Goal: Task Accomplishment & Management: Complete application form

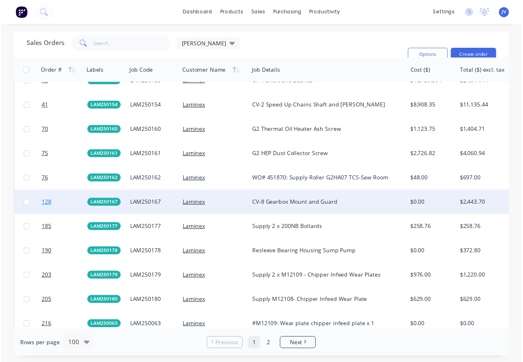
scroll to position [943, 0]
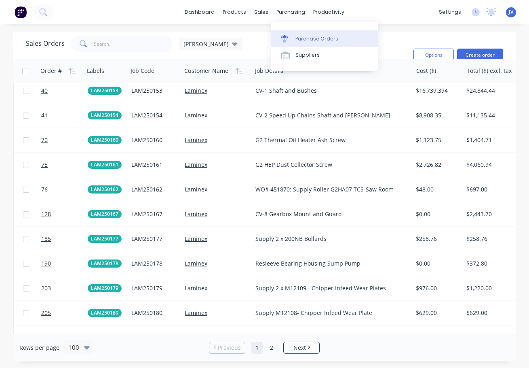
click at [313, 39] on div "Purchase Orders" at bounding box center [317, 38] width 43 height 7
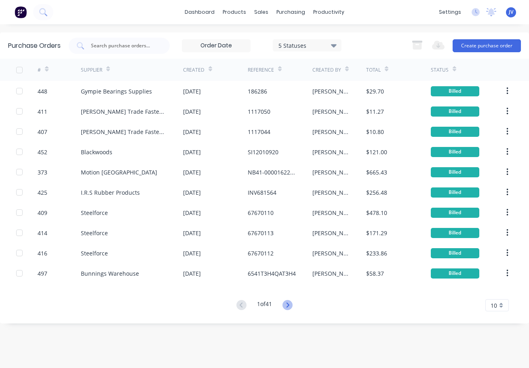
click at [288, 306] on icon at bounding box center [288, 305] width 10 height 10
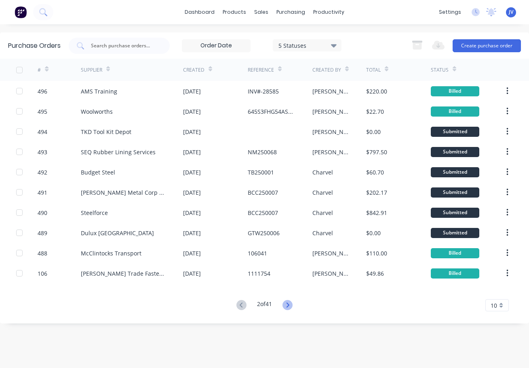
click at [292, 306] on icon at bounding box center [288, 305] width 10 height 10
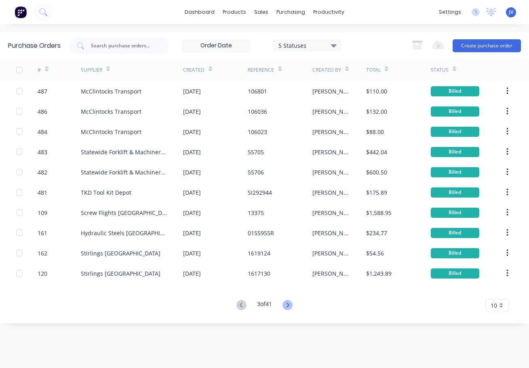
click at [288, 306] on icon at bounding box center [288, 305] width 10 height 10
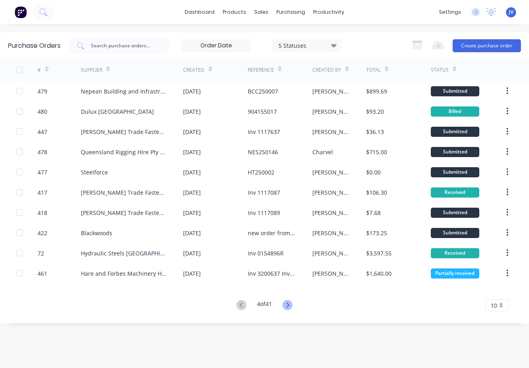
click at [288, 306] on icon at bounding box center [288, 305] width 10 height 10
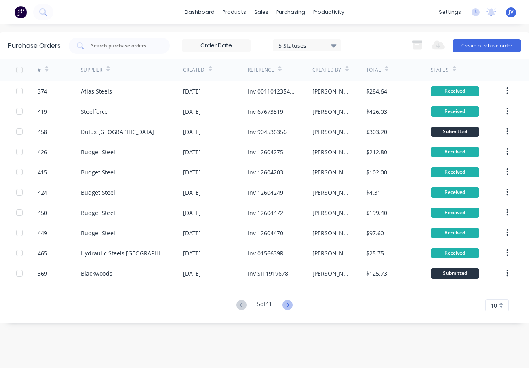
click at [290, 307] on icon at bounding box center [288, 305] width 10 height 10
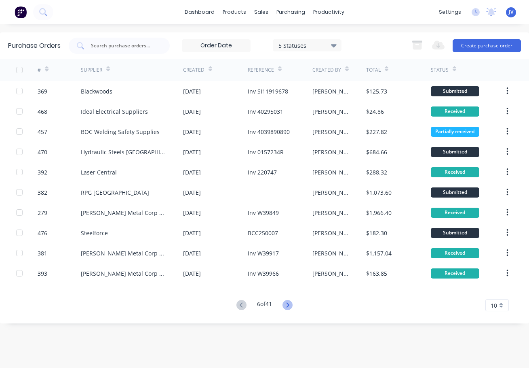
click at [289, 306] on icon at bounding box center [288, 304] width 3 height 5
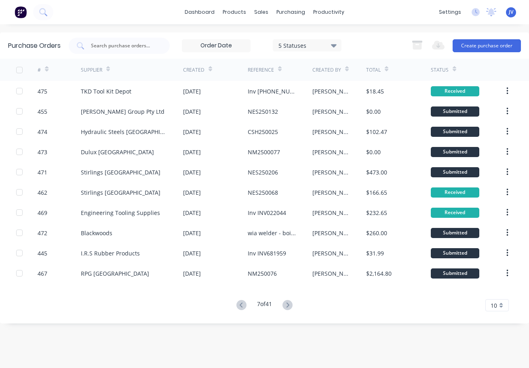
click at [289, 306] on icon at bounding box center [288, 304] width 3 height 5
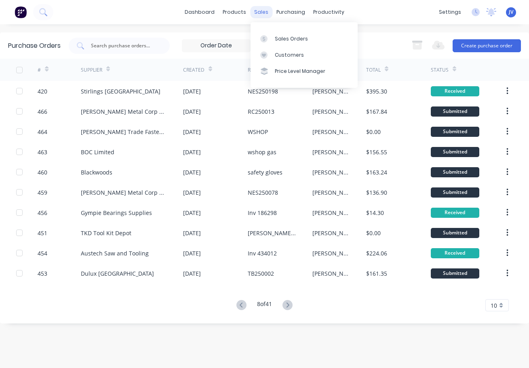
click at [260, 15] on div "sales" at bounding box center [261, 12] width 22 height 12
click at [295, 38] on div "Sales Orders" at bounding box center [291, 38] width 33 height 7
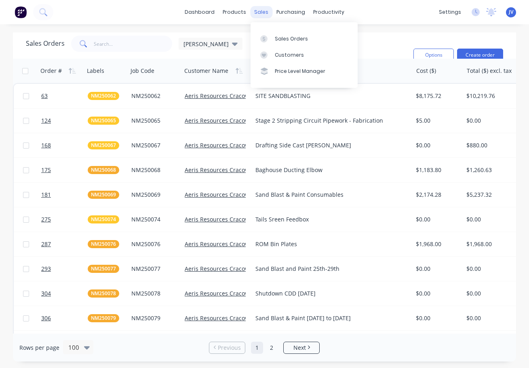
click at [256, 11] on div "sales" at bounding box center [261, 12] width 22 height 12
click at [481, 54] on button "Create order" at bounding box center [480, 55] width 46 height 13
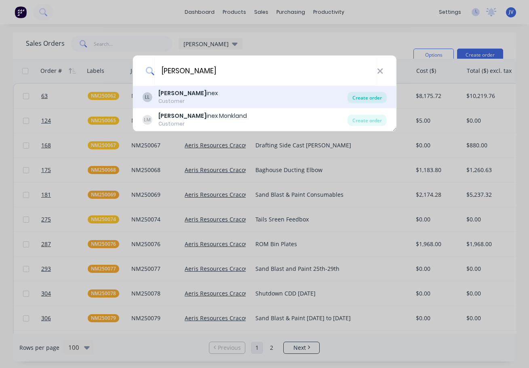
type input "[PERSON_NAME]"
click at [363, 97] on div "Create order" at bounding box center [367, 97] width 39 height 11
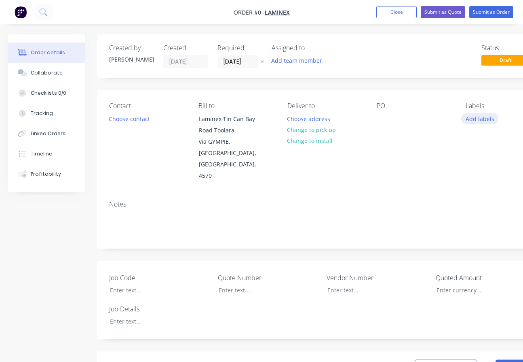
click at [477, 118] on button "Add labels" at bounding box center [480, 118] width 37 height 11
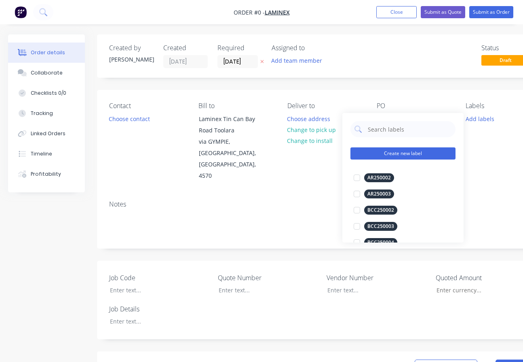
click at [397, 156] on button "Create new label" at bounding box center [403, 153] width 105 height 12
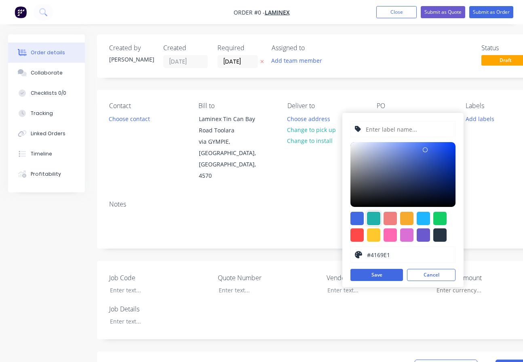
click at [372, 218] on div at bounding box center [373, 218] width 13 height 13
type input "#20B2AA"
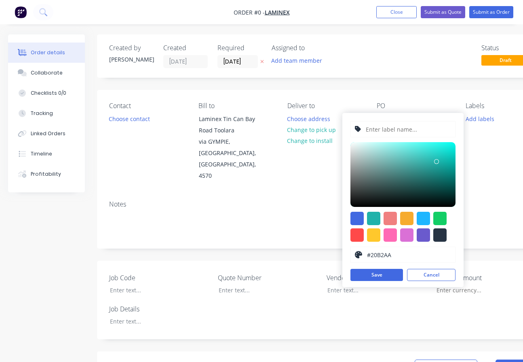
click at [381, 133] on input "text" at bounding box center [408, 128] width 86 height 15
type input "LAM250193"
click at [380, 275] on button "Save" at bounding box center [377, 275] width 53 height 12
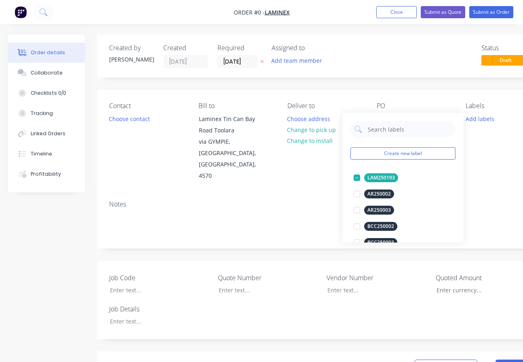
click at [474, 153] on div "Order details Collaborate Checklists 0/0 Tracking Linked Orders Timeline Profit…" at bounding box center [281, 323] width 563 height 579
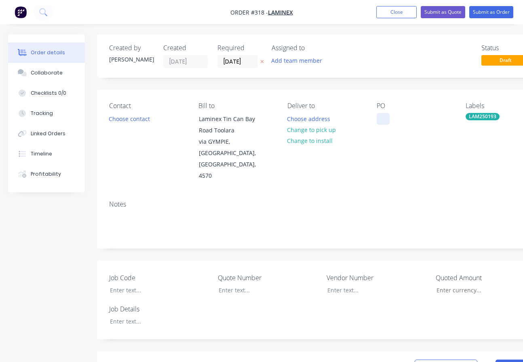
click at [381, 114] on div at bounding box center [383, 119] width 13 height 12
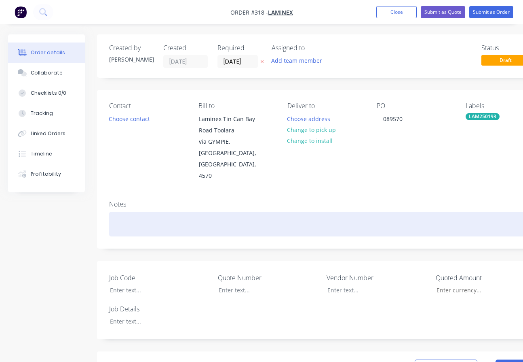
click at [120, 212] on div at bounding box center [325, 224] width 433 height 25
click at [152, 212] on div "LAM250193_" at bounding box center [325, 224] width 433 height 25
click at [295, 212] on div "LAM250193- Supply 100NB S/S Elbow WTP SRS Pump" at bounding box center [325, 224] width 433 height 25
drag, startPoint x: 292, startPoint y: 207, endPoint x: 298, endPoint y: 198, distance: 10.4
click at [294, 212] on div "LAM250193- Supply 100NB S/S Elbow WTP SRS Pump" at bounding box center [325, 224] width 433 height 25
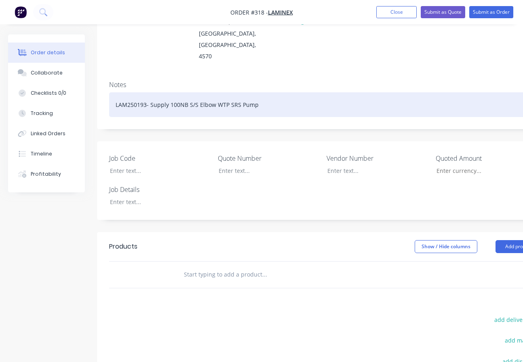
scroll to position [121, 0]
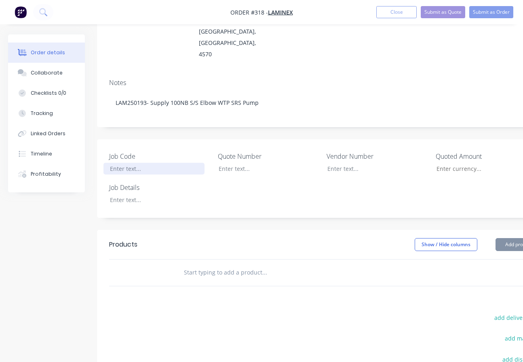
click at [127, 163] on div at bounding box center [154, 169] width 101 height 12
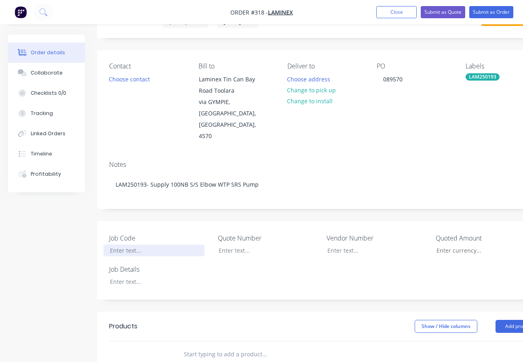
scroll to position [40, 0]
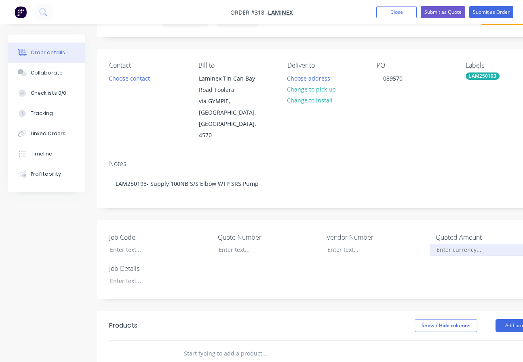
click at [464, 243] on input "Job Code" at bounding box center [483, 249] width 107 height 12
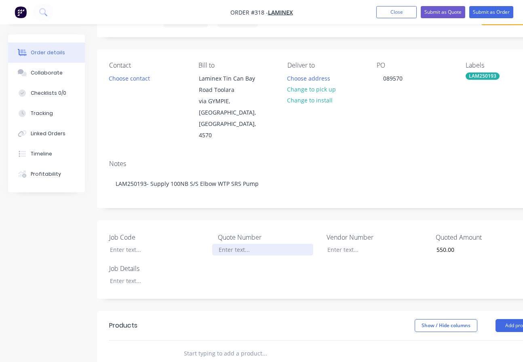
type input "$550.00"
click at [233, 243] on div at bounding box center [262, 249] width 101 height 12
click at [513, 319] on button "Add product" at bounding box center [519, 325] width 47 height 13
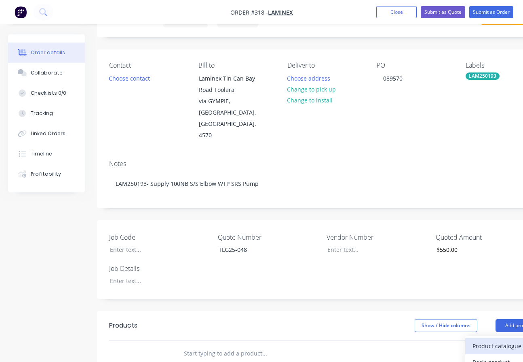
click at [500, 340] on div "Product catalogue" at bounding box center [504, 346] width 62 height 12
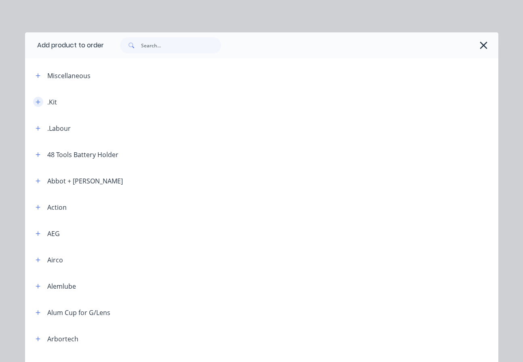
click at [36, 102] on icon "button" at bounding box center [38, 101] width 4 height 4
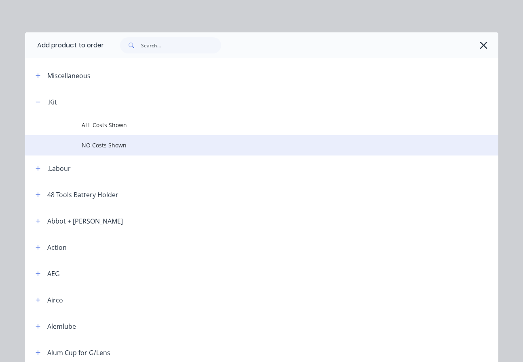
click at [102, 144] on span "NO Costs Shown" at bounding box center [248, 145] width 333 height 8
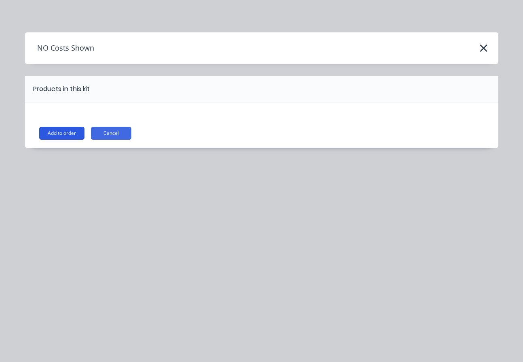
click at [71, 134] on button "Add to order" at bounding box center [61, 133] width 45 height 13
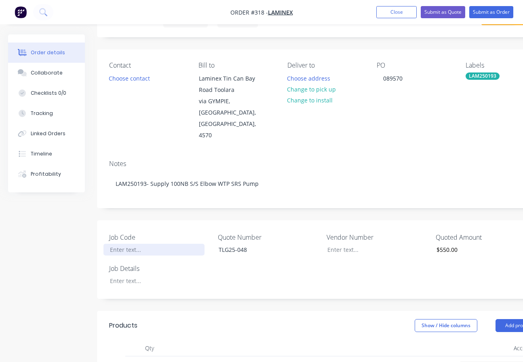
click at [123, 243] on div at bounding box center [154, 249] width 101 height 12
drag, startPoint x: 125, startPoint y: 258, endPoint x: 137, endPoint y: 254, distance: 12.6
click at [126, 275] on div at bounding box center [154, 281] width 101 height 12
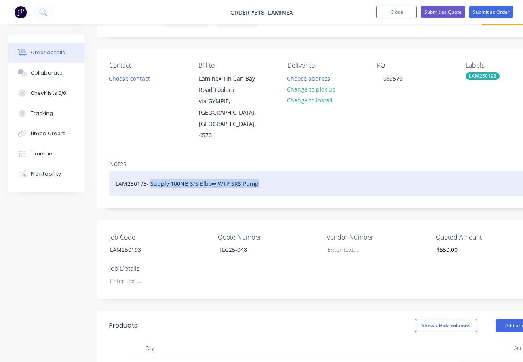
drag, startPoint x: 276, startPoint y: 162, endPoint x: 150, endPoint y: 164, distance: 126.2
click at [150, 171] on div "LAM250193- Supply 100NB S/S Elbow WTP SRS Pump" at bounding box center [325, 183] width 433 height 25
copy div "Supply 100NB S/S Elbow WTP SRS Pump"
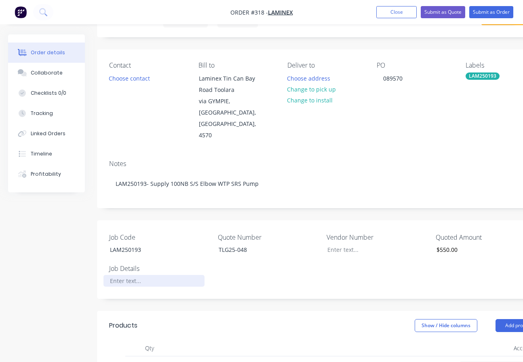
paste div
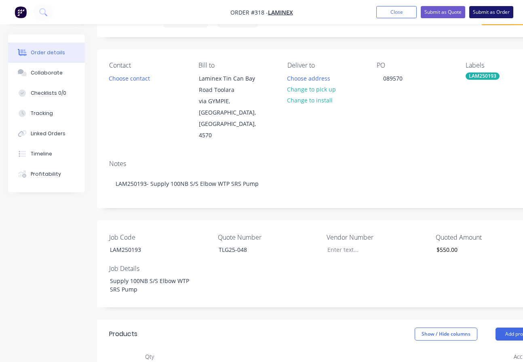
click at [489, 12] on button "Submit as Order" at bounding box center [492, 12] width 44 height 12
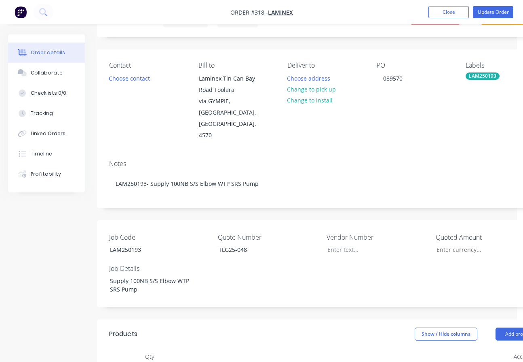
type input "$550.00"
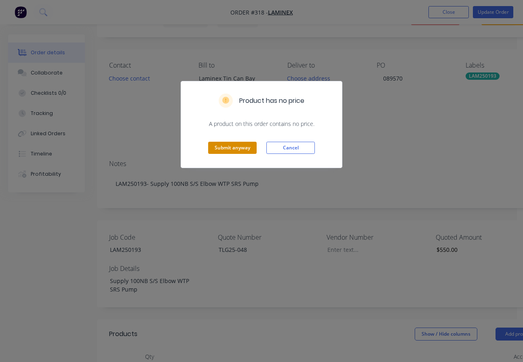
click at [237, 151] on button "Submit anyway" at bounding box center [232, 148] width 49 height 12
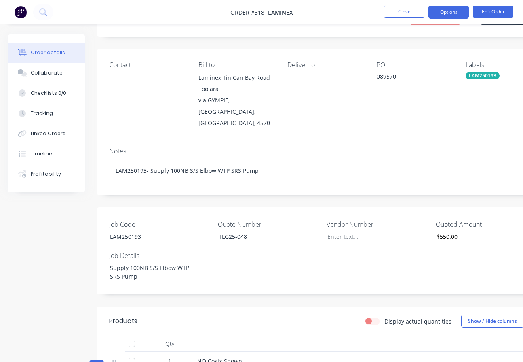
click at [449, 12] on button "Options" at bounding box center [449, 12] width 40 height 13
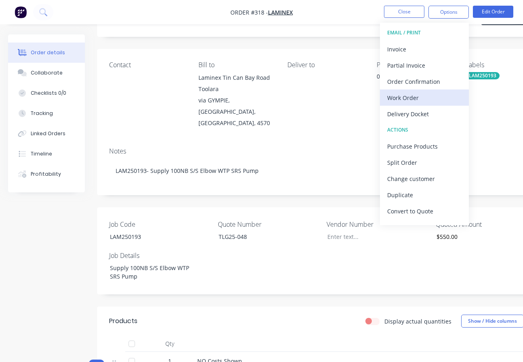
click at [411, 94] on div "Work Order" at bounding box center [424, 98] width 74 height 12
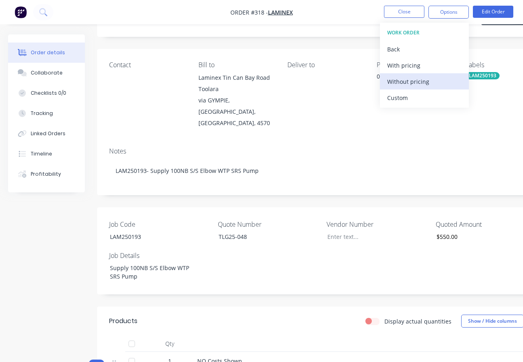
click at [413, 82] on div "Without pricing" at bounding box center [424, 82] width 74 height 12
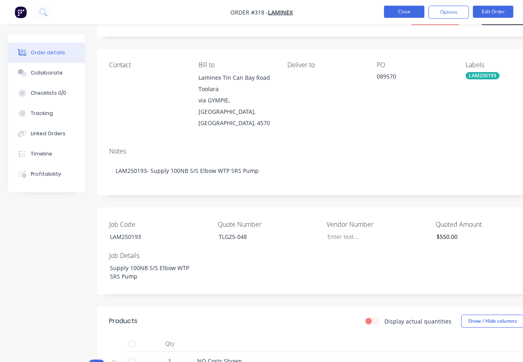
click at [409, 10] on button "Close" at bounding box center [404, 12] width 40 height 12
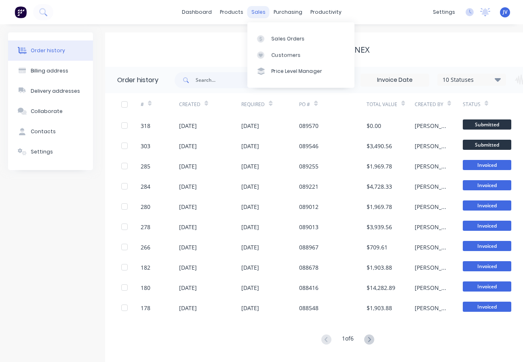
click at [257, 11] on div "sales" at bounding box center [259, 12] width 22 height 12
click at [277, 37] on div "Sales Orders" at bounding box center [288, 38] width 33 height 7
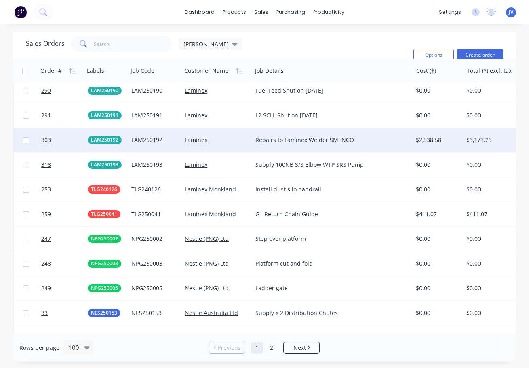
scroll to position [1375, 0]
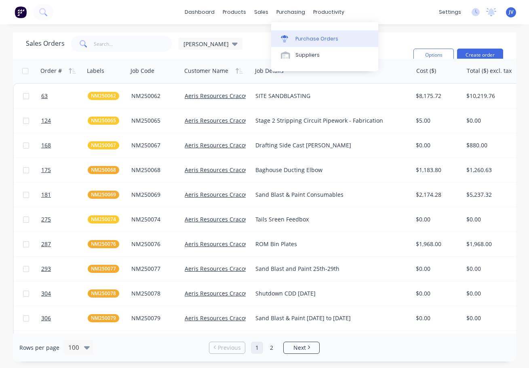
click at [307, 40] on div "Purchase Orders" at bounding box center [317, 38] width 43 height 7
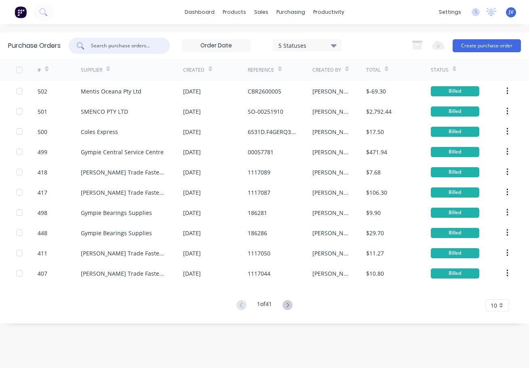
click at [116, 42] on input "text" at bounding box center [123, 46] width 67 height 8
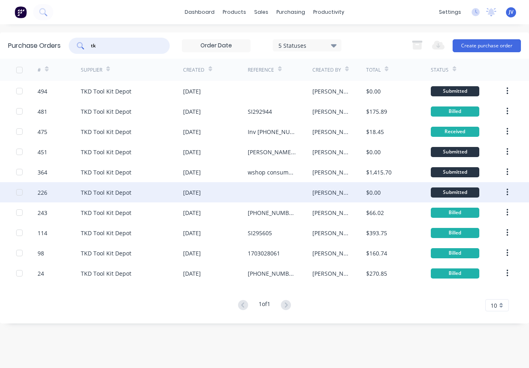
type input "tk"
click at [82, 189] on div "TKD Tool Kit Depot" at bounding box center [106, 192] width 51 height 8
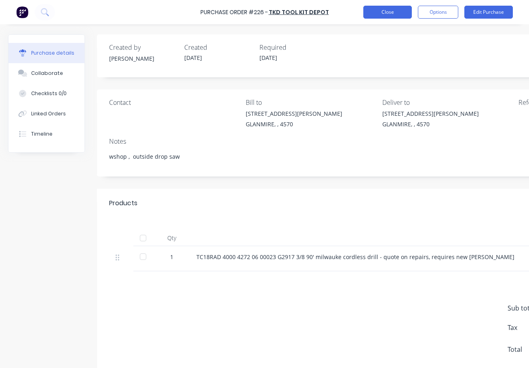
click at [388, 11] on button "Close" at bounding box center [388, 12] width 49 height 13
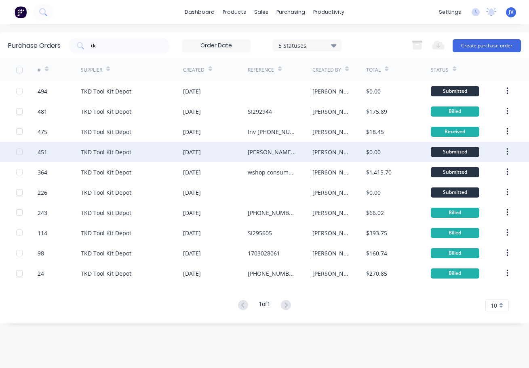
click at [104, 152] on div "TKD Tool Kit Depot" at bounding box center [106, 152] width 51 height 8
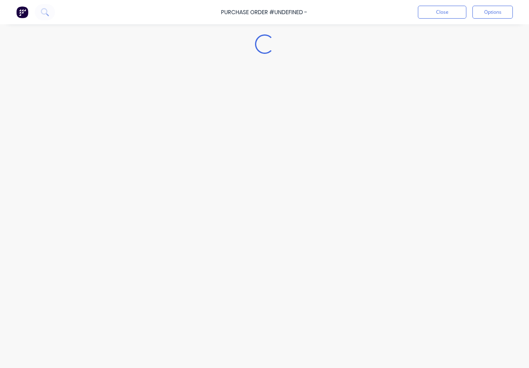
type textarea "x"
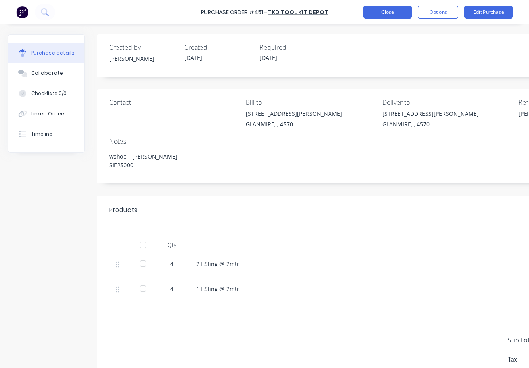
click at [396, 13] on button "Close" at bounding box center [388, 12] width 49 height 13
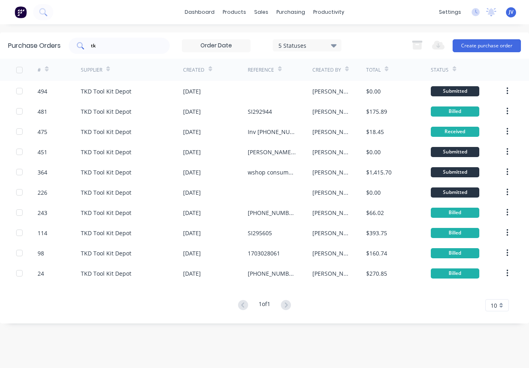
click at [102, 48] on input "tk" at bounding box center [123, 46] width 67 height 8
type input "t"
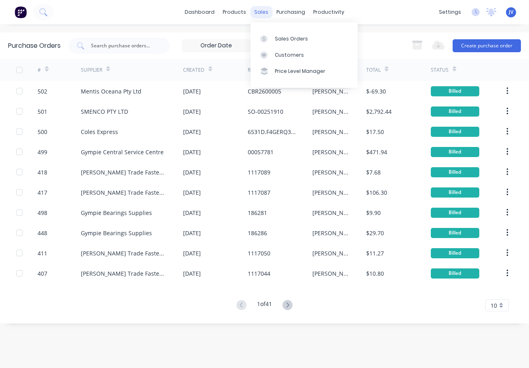
click at [263, 13] on div "sales" at bounding box center [261, 12] width 22 height 12
click at [292, 40] on div "Sales Orders" at bounding box center [291, 38] width 33 height 7
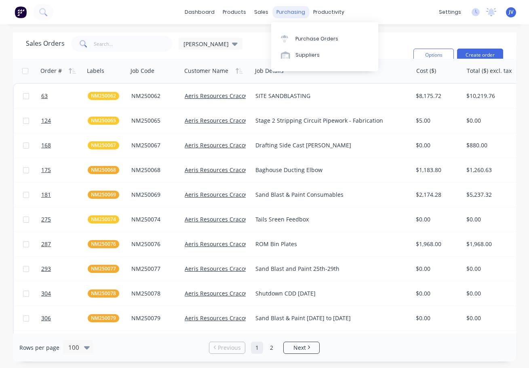
click at [282, 11] on div "purchasing" at bounding box center [291, 12] width 37 height 12
click at [299, 40] on div "Purchase Orders" at bounding box center [317, 38] width 43 height 7
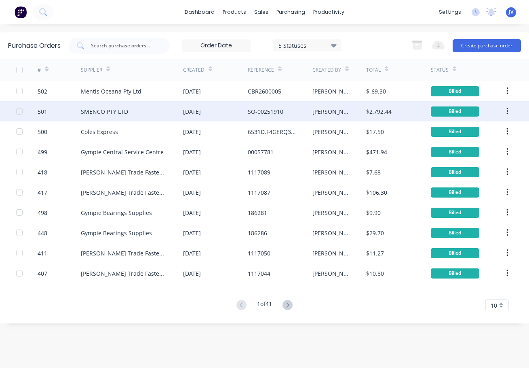
click at [95, 113] on div "SMENCO PTY LTD" at bounding box center [104, 111] width 47 height 8
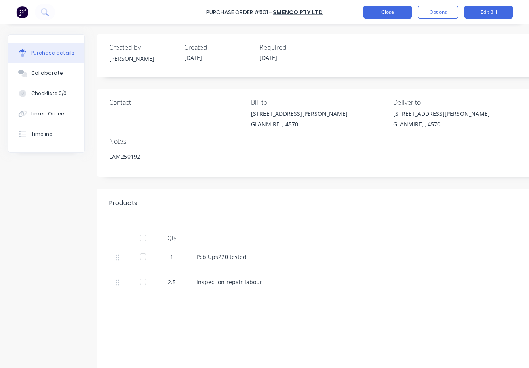
click at [387, 11] on button "Close" at bounding box center [388, 12] width 49 height 13
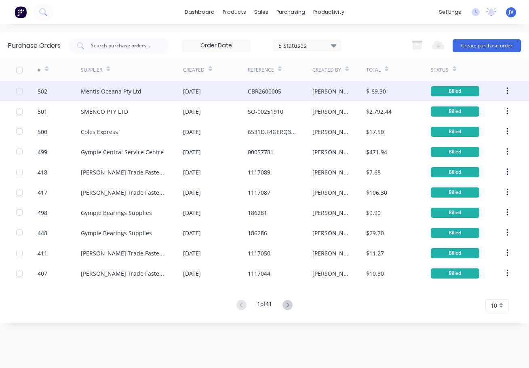
click at [102, 90] on div "Mentis Oceana Pty Ltd" at bounding box center [111, 91] width 61 height 8
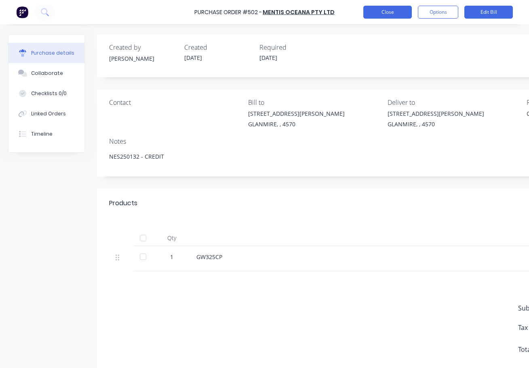
click at [398, 14] on button "Close" at bounding box center [388, 12] width 49 height 13
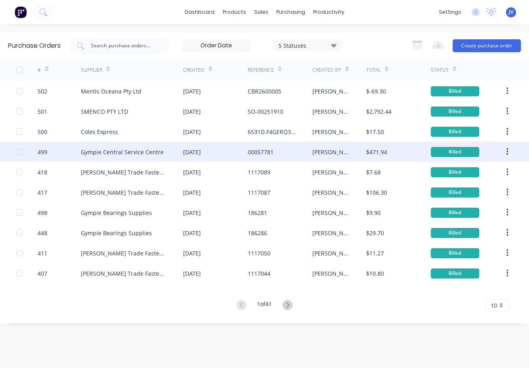
click at [108, 152] on div "Gympie Central Service Centre" at bounding box center [122, 152] width 83 height 8
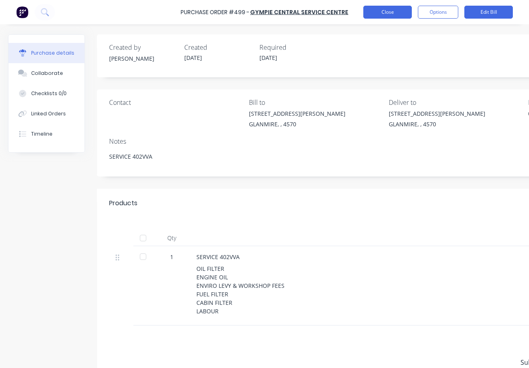
click at [387, 14] on button "Close" at bounding box center [388, 12] width 49 height 13
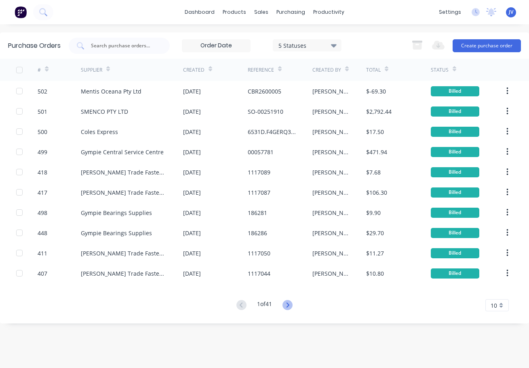
click at [288, 305] on icon at bounding box center [288, 305] width 10 height 10
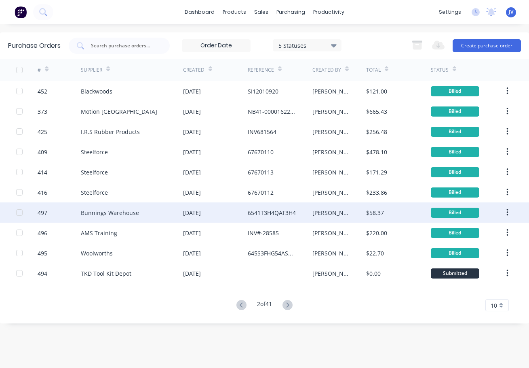
click at [98, 213] on div "Bunnings Warehouse" at bounding box center [110, 212] width 58 height 8
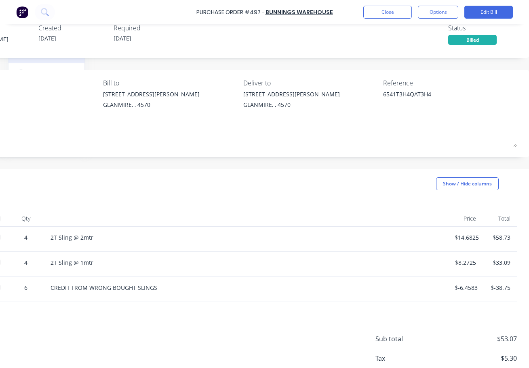
scroll to position [0, 152]
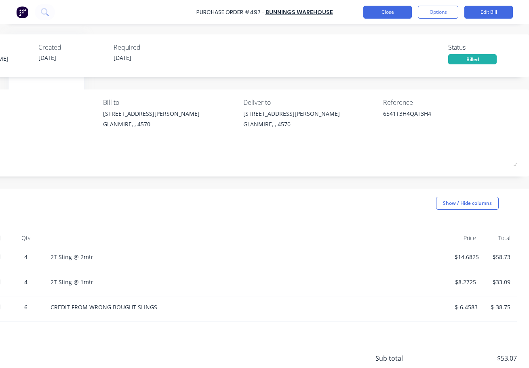
click at [380, 15] on button "Close" at bounding box center [388, 12] width 49 height 13
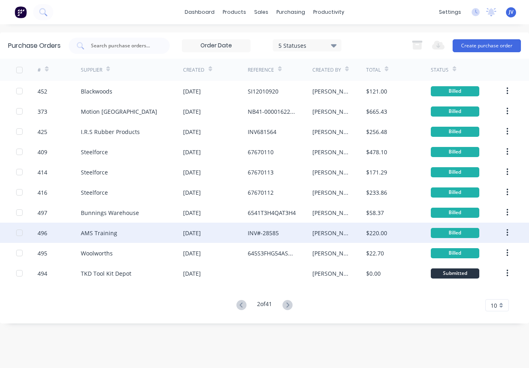
click at [102, 234] on div "AMS Training" at bounding box center [99, 233] width 36 height 8
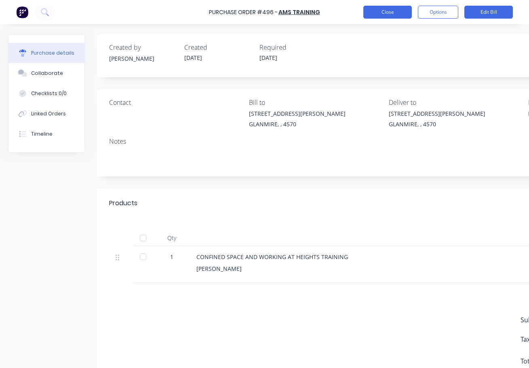
click at [396, 15] on button "Close" at bounding box center [388, 12] width 49 height 13
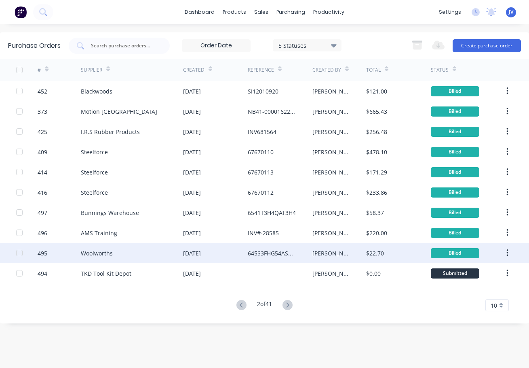
click at [93, 253] on div "Woolworths" at bounding box center [97, 253] width 32 height 8
type textarea "x"
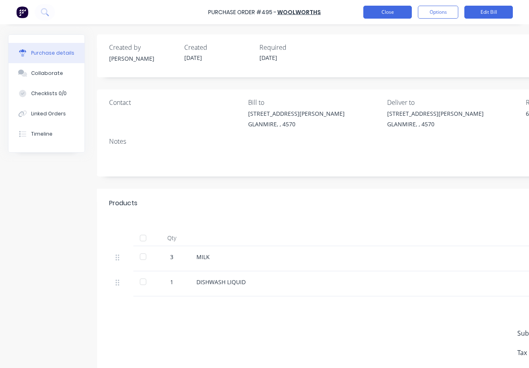
click at [382, 13] on button "Close" at bounding box center [388, 12] width 49 height 13
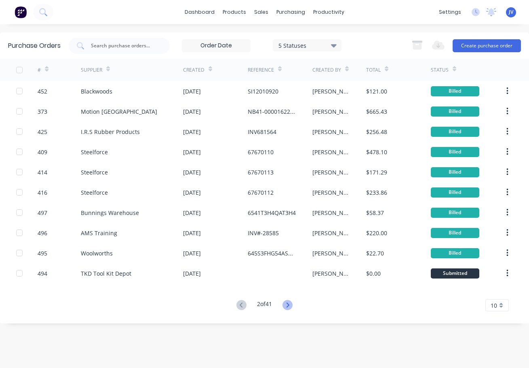
click at [291, 306] on icon at bounding box center [288, 305] width 10 height 10
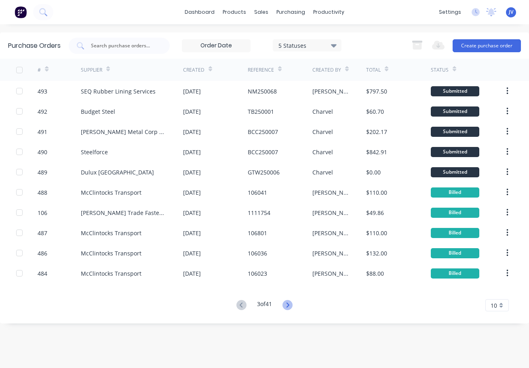
click at [290, 303] on icon at bounding box center [288, 305] width 10 height 10
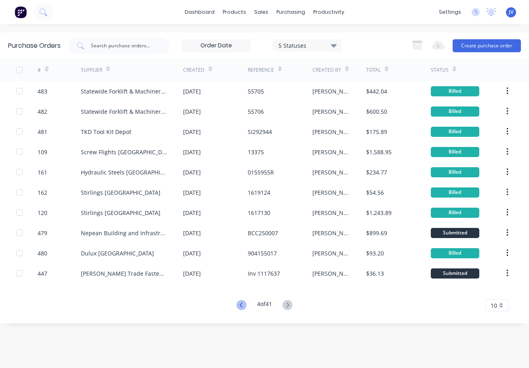
click at [241, 304] on icon at bounding box center [242, 305] width 10 height 10
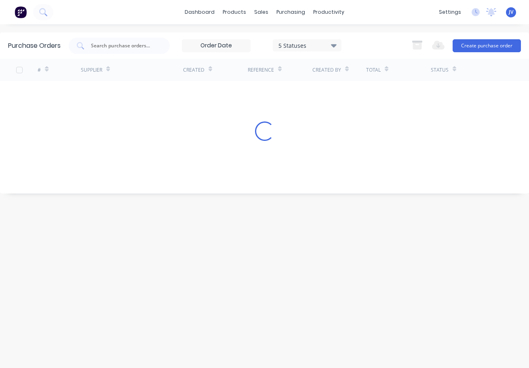
click at [241, 304] on div "Purchase Orders 5 Statuses 5 Statuses Export to Excel (XLSX) Create purchase or…" at bounding box center [264, 195] width 529 height 327
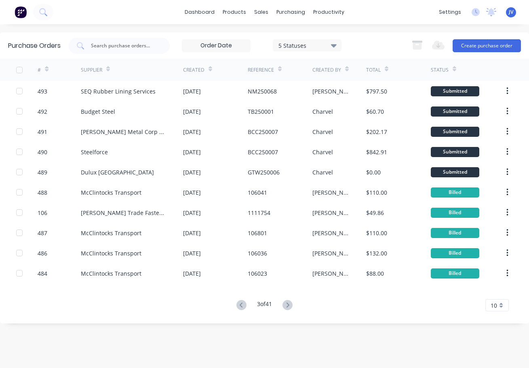
click at [241, 304] on icon at bounding box center [242, 305] width 10 height 10
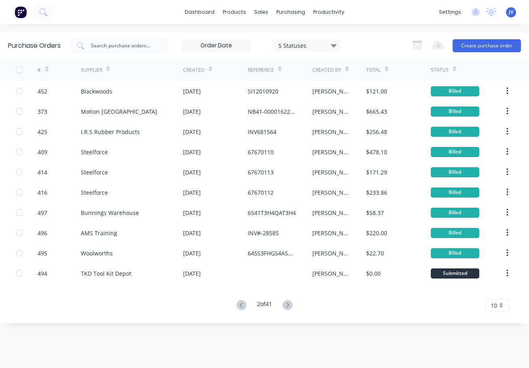
click at [241, 304] on icon at bounding box center [242, 305] width 10 height 10
